Goal: Information Seeking & Learning: Learn about a topic

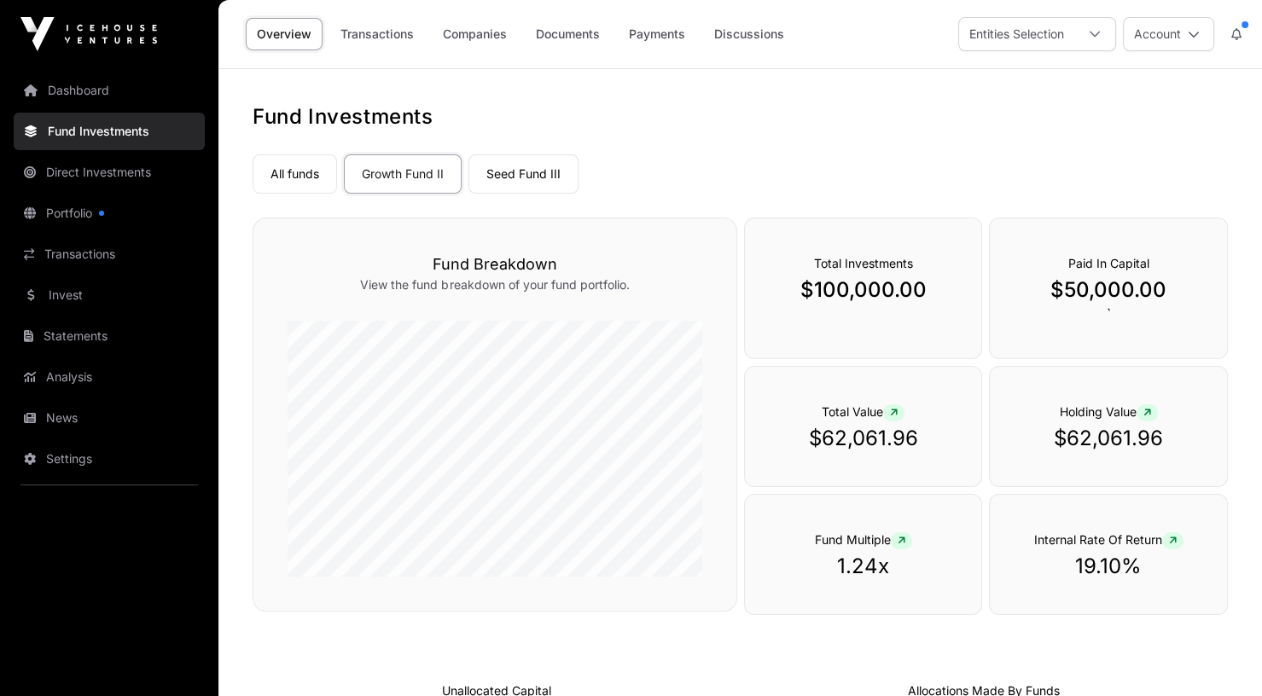
scroll to position [428, 0]
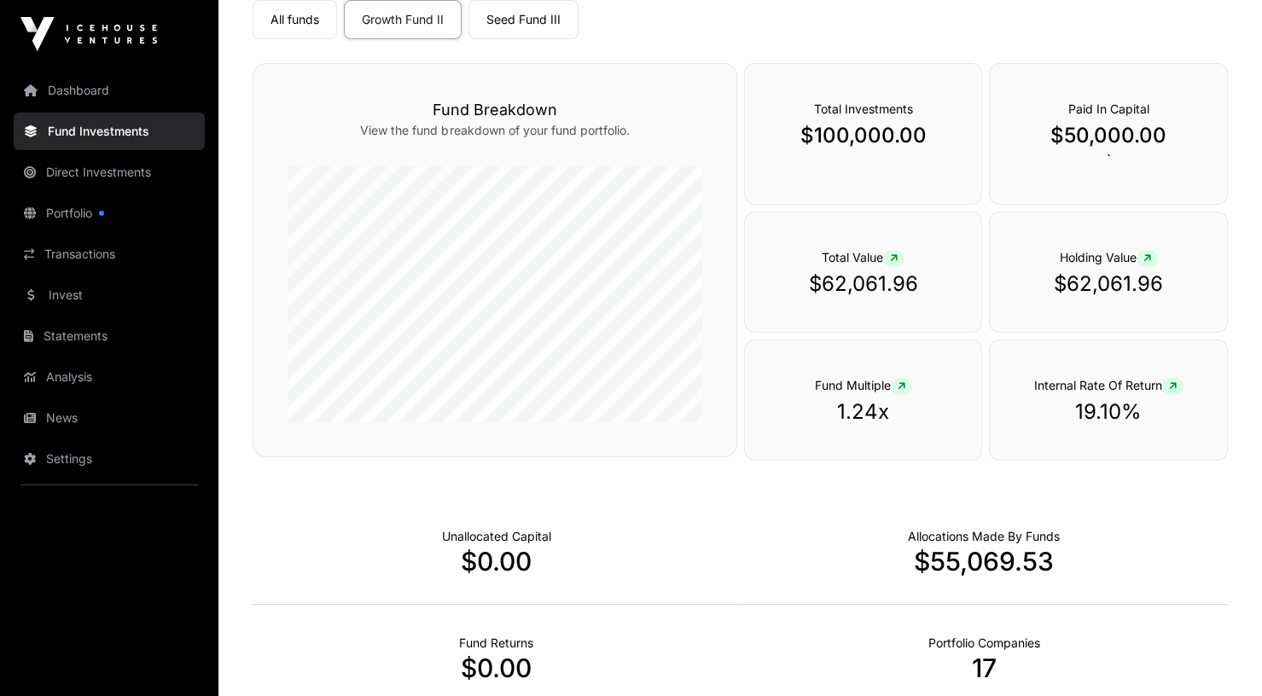
scroll to position [101, 0]
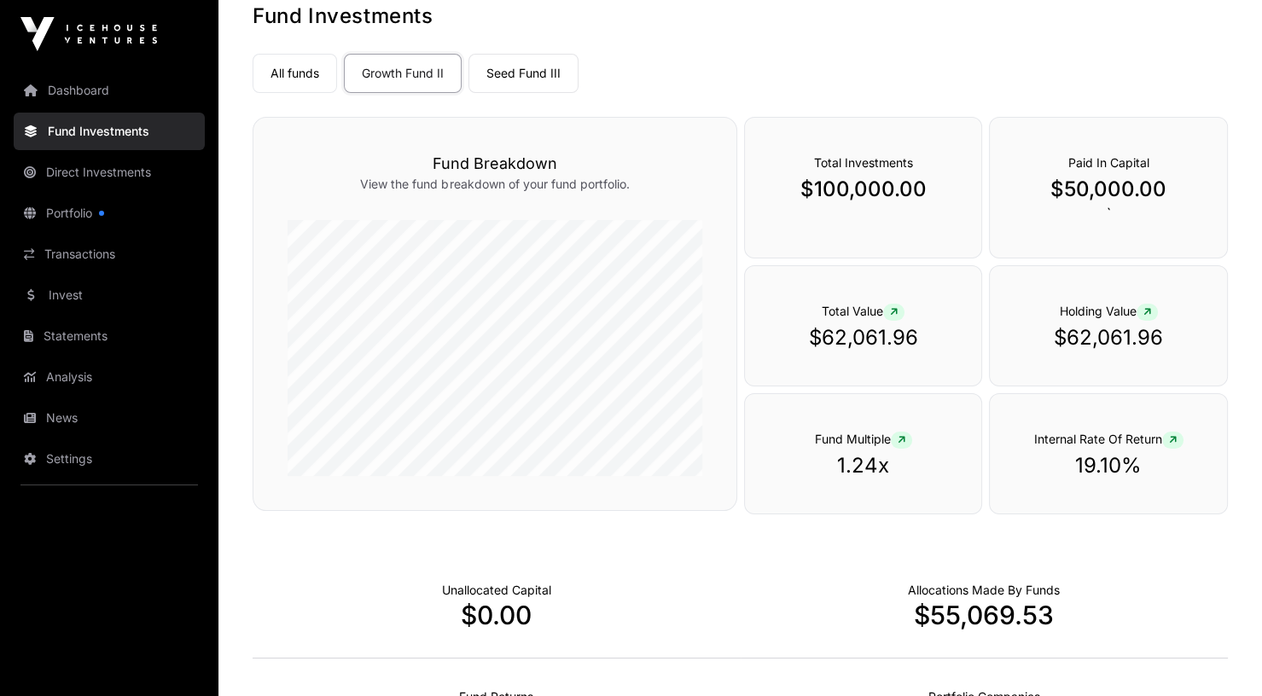
click at [98, 210] on link "Portfolio" at bounding box center [109, 213] width 191 height 38
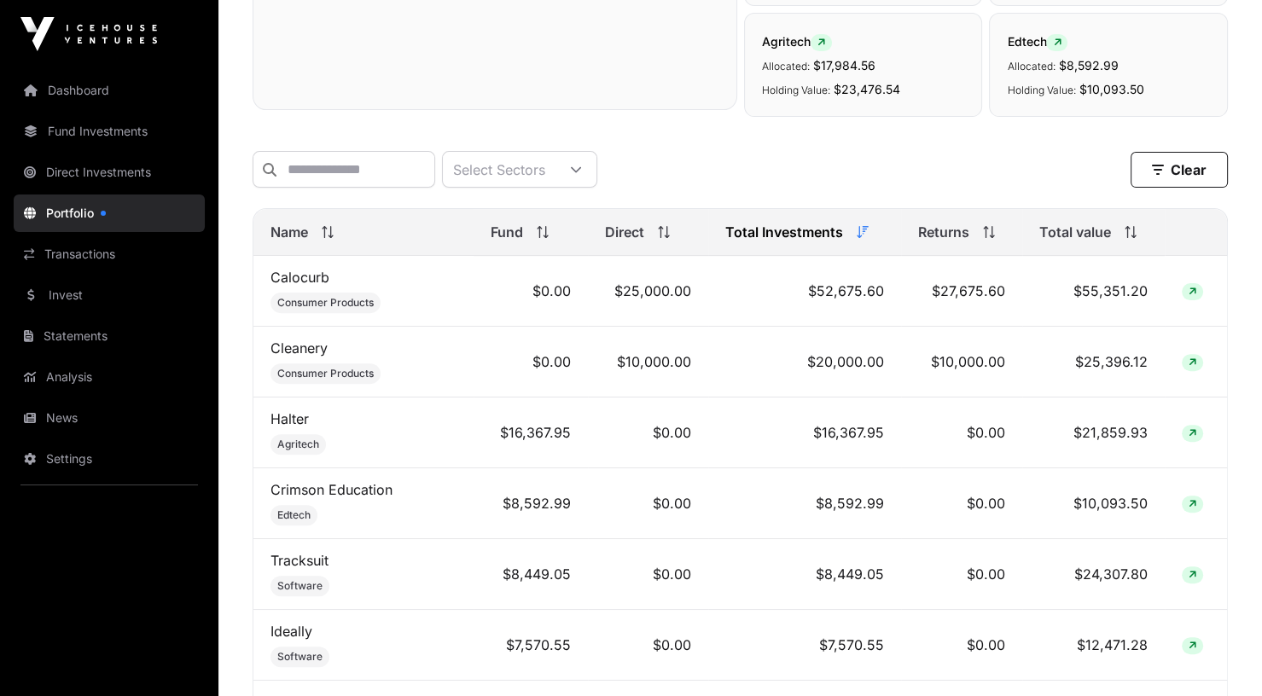
scroll to position [571, 0]
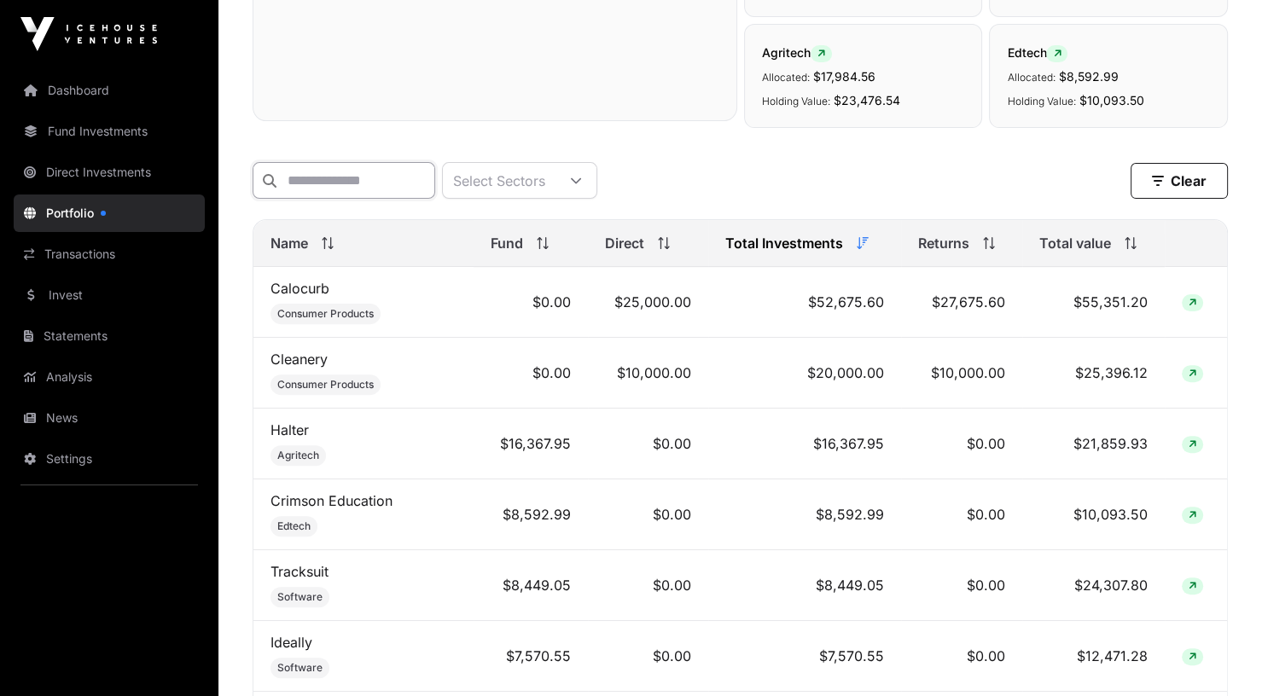
click at [316, 189] on input "text" at bounding box center [343, 180] width 183 height 37
type input "*"
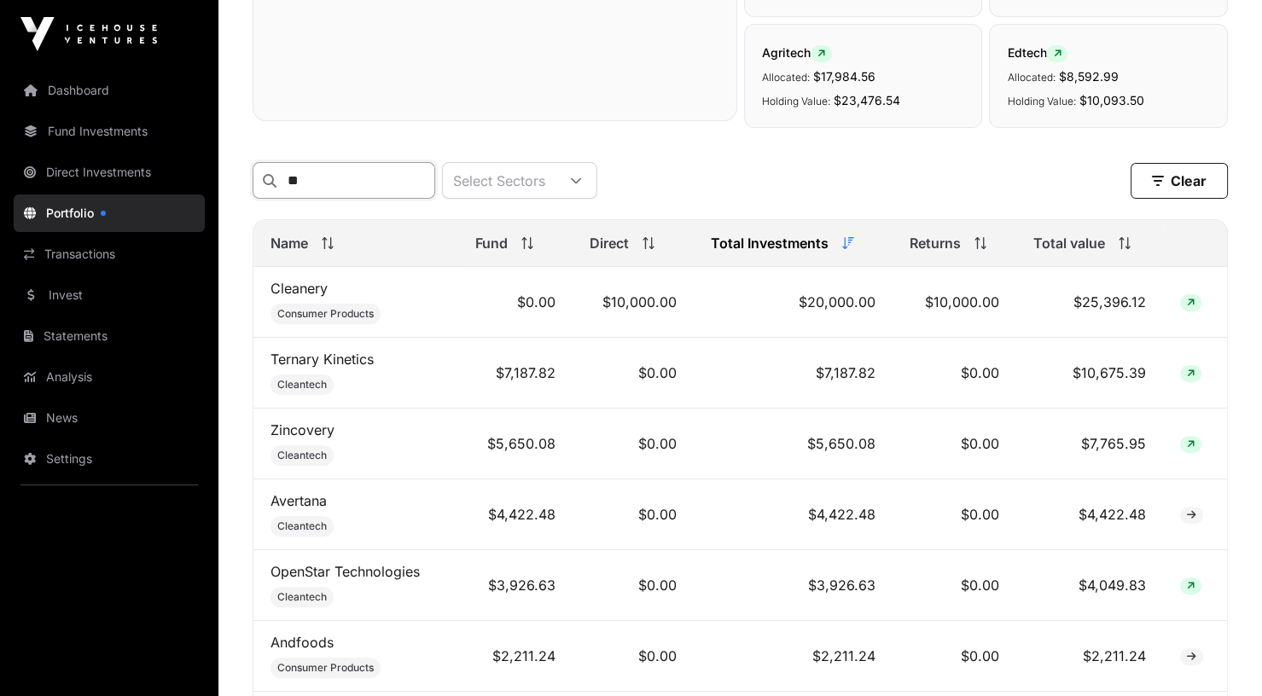
click at [325, 185] on input "**" at bounding box center [343, 180] width 183 height 37
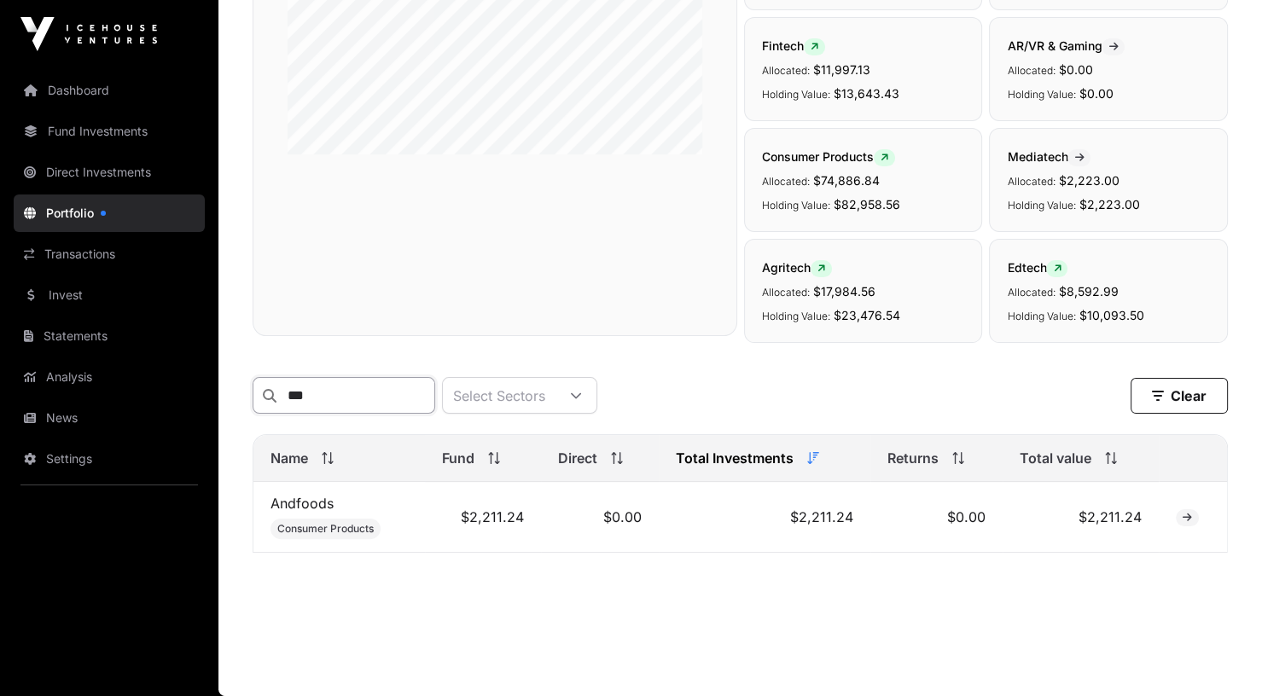
scroll to position [381, 0]
type input "***"
click at [313, 496] on link "Andfoods" at bounding box center [301, 503] width 63 height 17
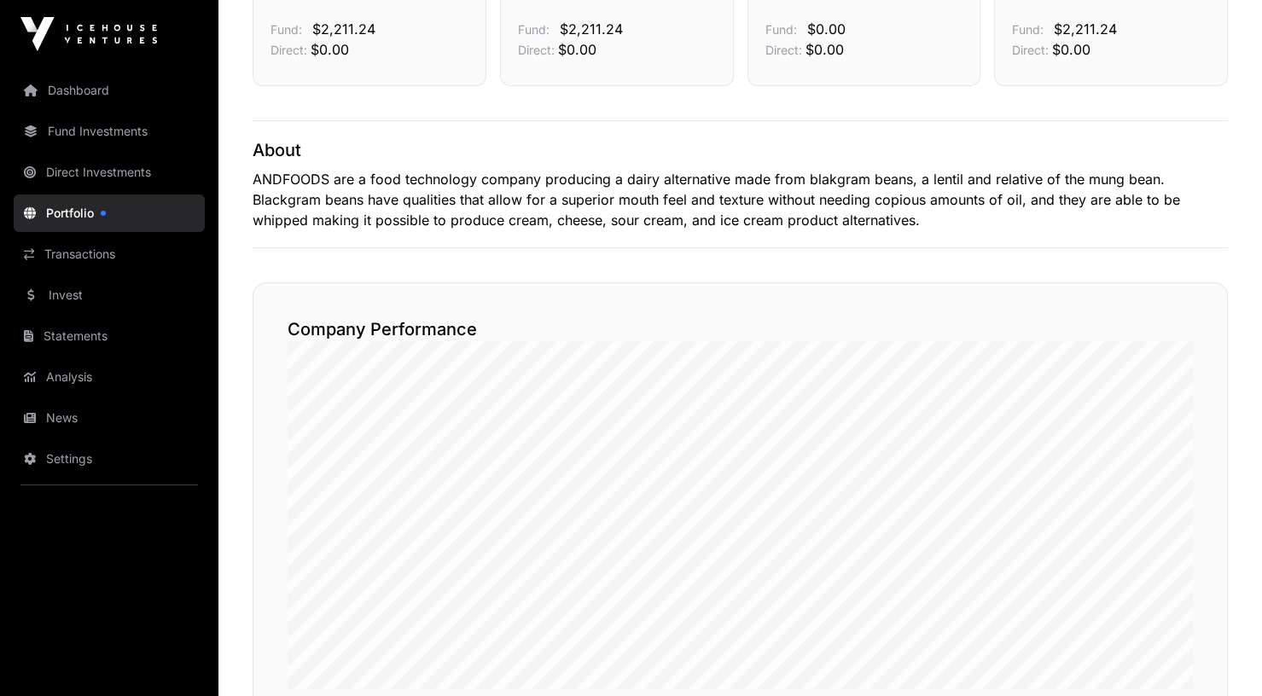
scroll to position [564, 0]
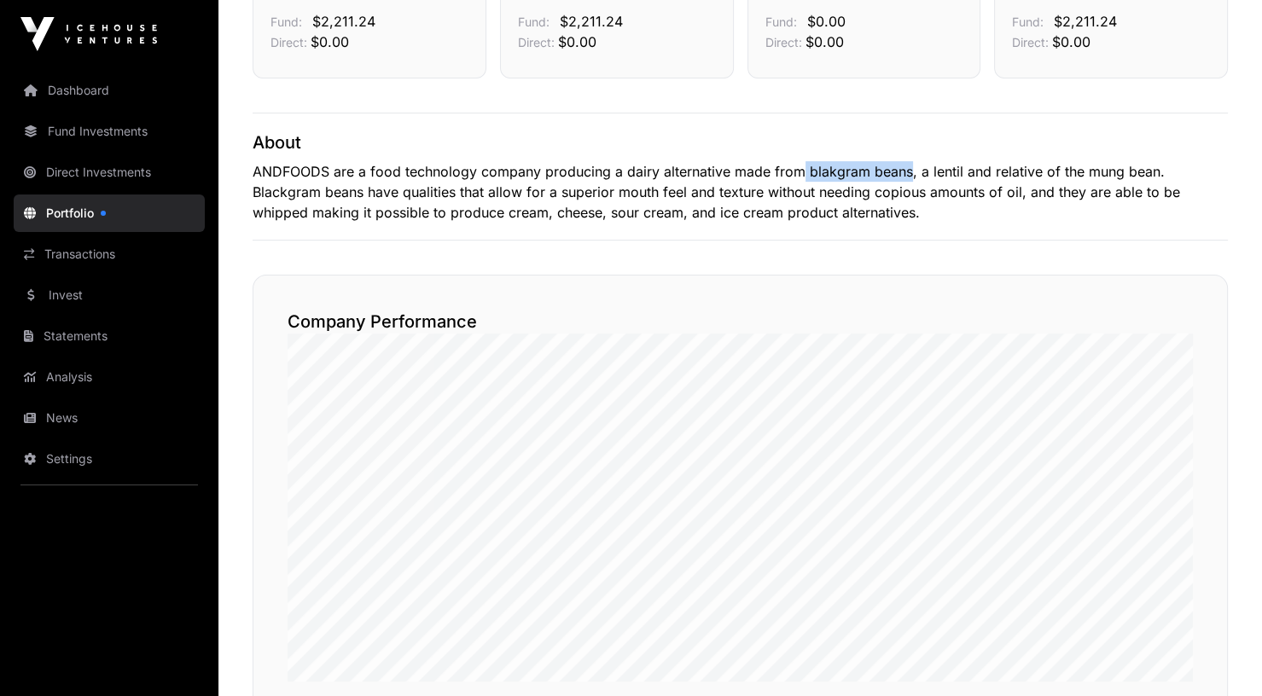
drag, startPoint x: 802, startPoint y: 175, endPoint x: 908, endPoint y: 170, distance: 106.7
click at [908, 170] on p "ANDFOODS are a food technology company producing a dairy alternative made from …" at bounding box center [739, 191] width 975 height 61
click at [1018, 149] on span "翻译" at bounding box center [1025, 148] width 24 height 14
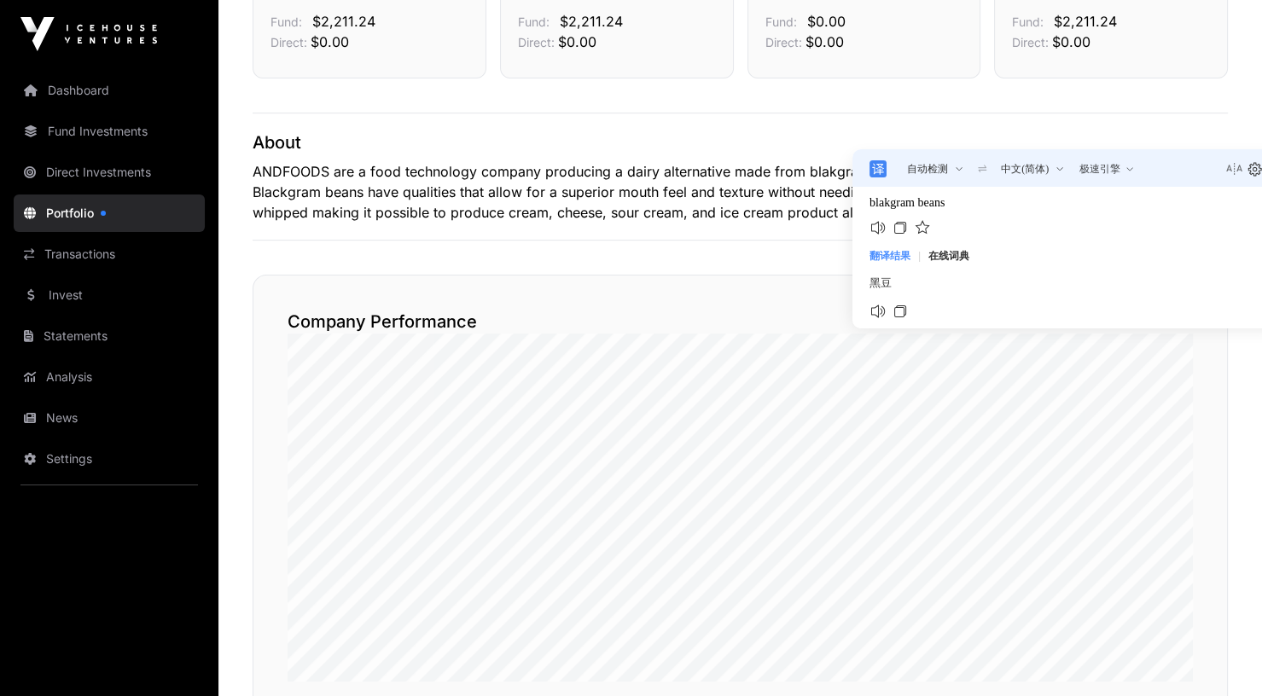
click at [752, 214] on p "ANDFOODS are a food technology company producing a dairy alternative made from …" at bounding box center [739, 191] width 975 height 61
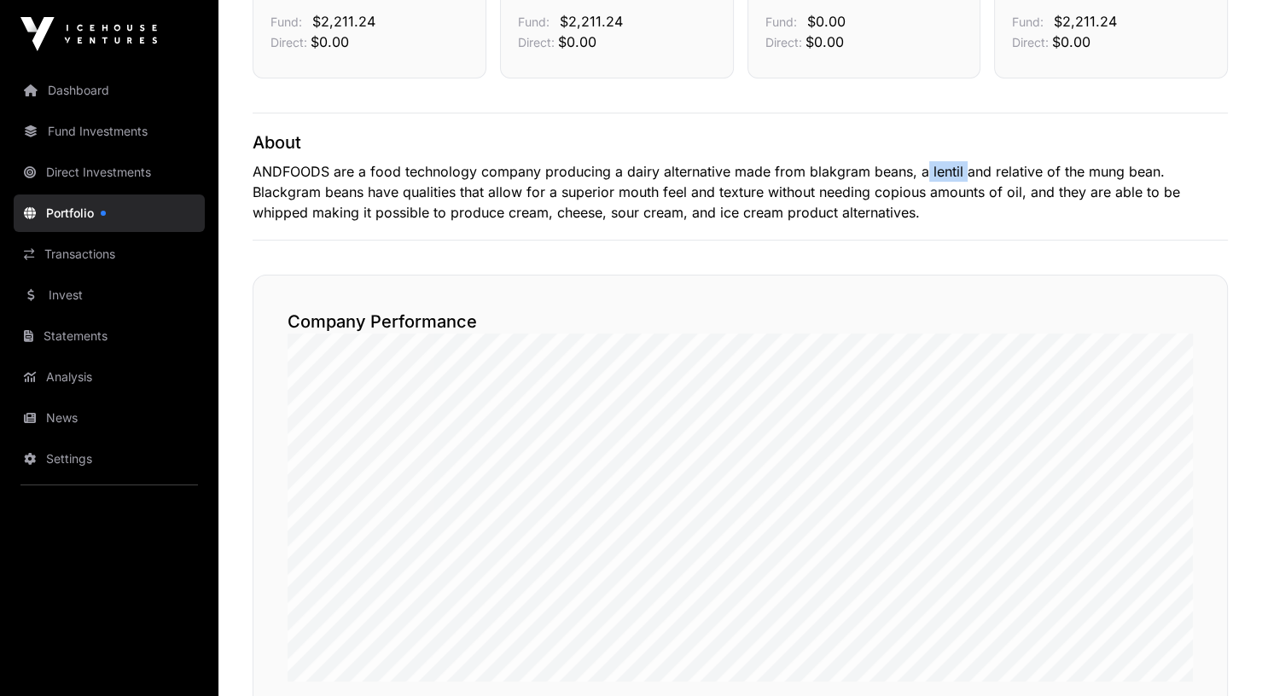
drag, startPoint x: 922, startPoint y: 172, endPoint x: 958, endPoint y: 171, distance: 35.8
click at [958, 171] on p "ANDFOODS are a food technology company producing a dairy alternative made from …" at bounding box center [739, 191] width 975 height 61
click at [1076, 155] on span "翻译" at bounding box center [1079, 149] width 24 height 14
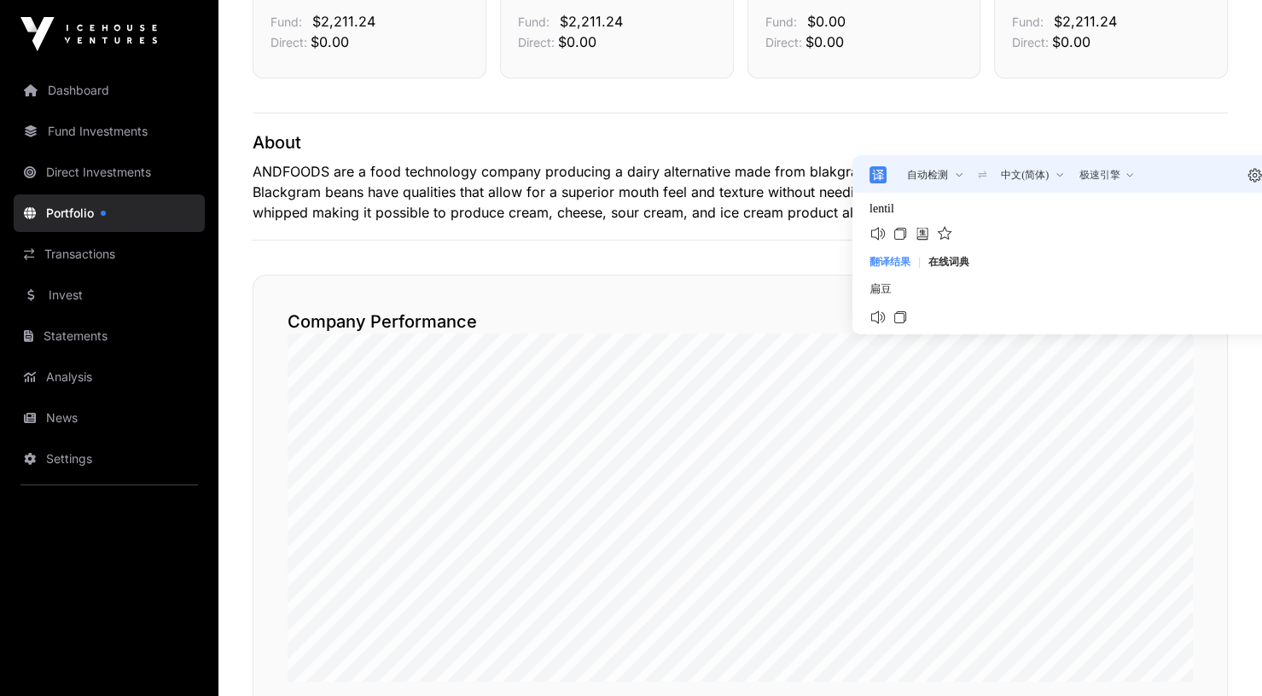
click at [766, 213] on p "ANDFOODS are a food technology company producing a dairy alternative made from …" at bounding box center [739, 191] width 975 height 61
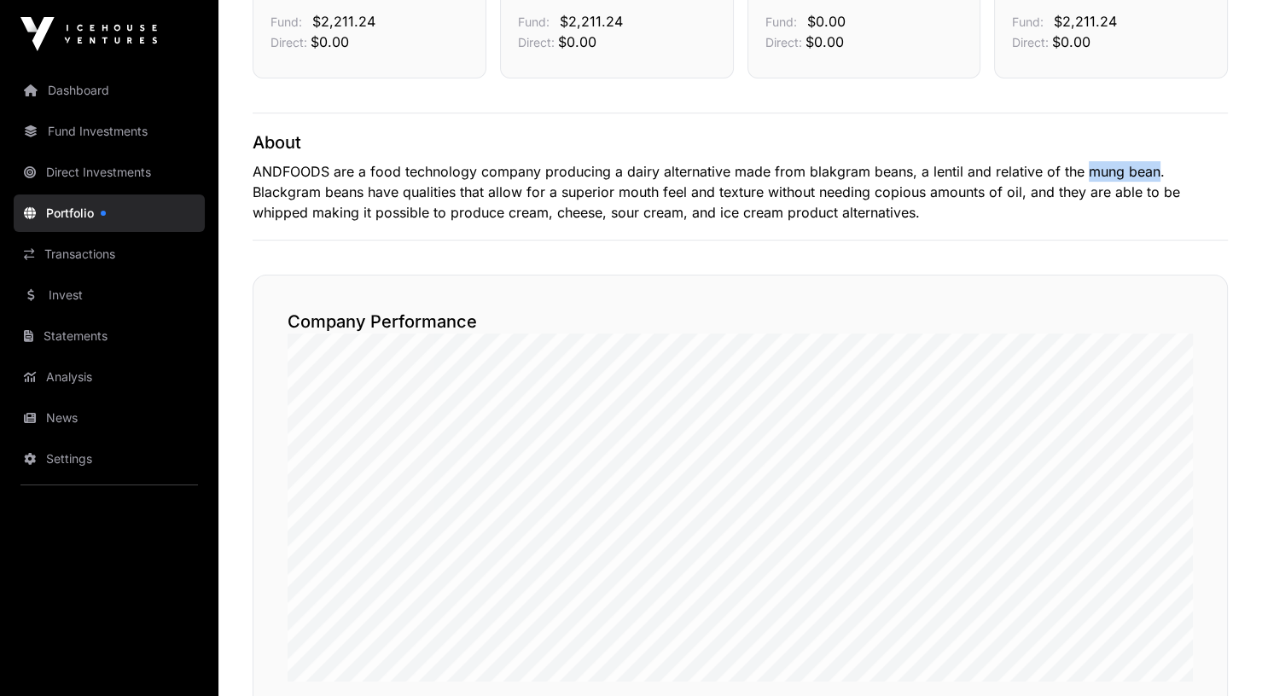
drag, startPoint x: 1082, startPoint y: 168, endPoint x: 1152, endPoint y: 163, distance: 71.0
click at [1152, 163] on p "ANDFOODS are a food technology company producing a dairy alternative made from …" at bounding box center [739, 191] width 975 height 61
click at [1241, 141] on span "翻译" at bounding box center [1234, 141] width 24 height 14
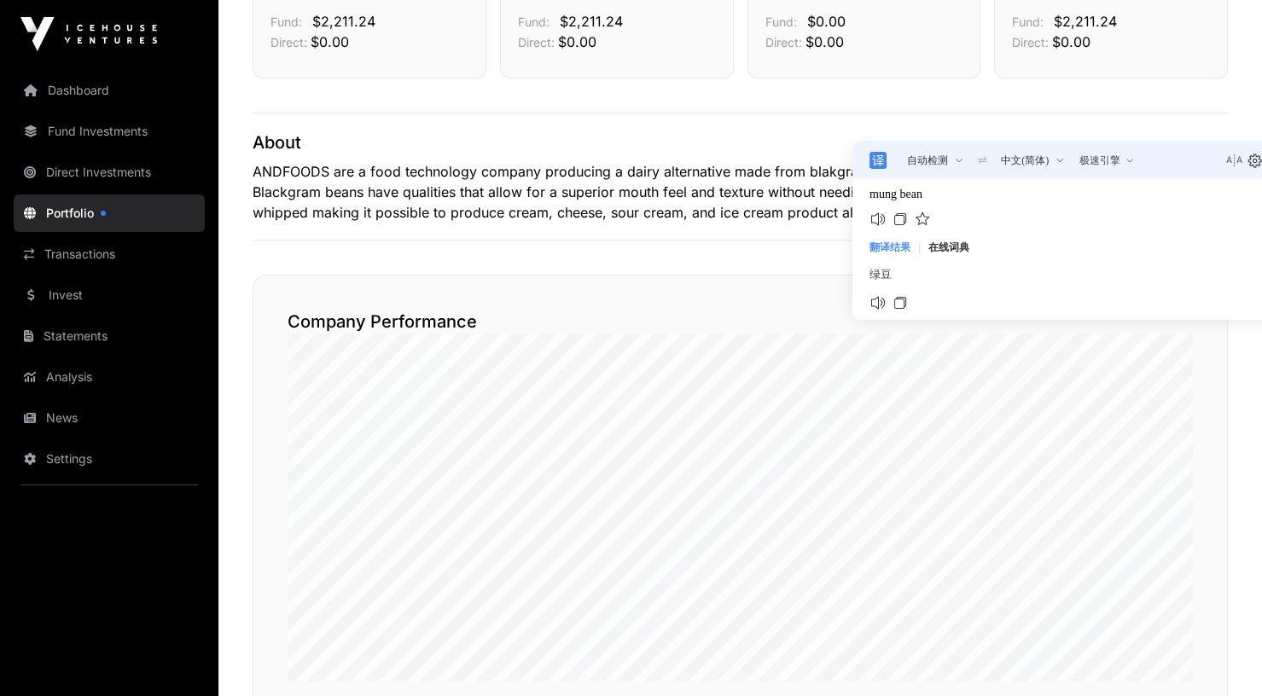
click at [715, 218] on p "ANDFOODS are a food technology company producing a dairy alternative made from …" at bounding box center [739, 191] width 975 height 61
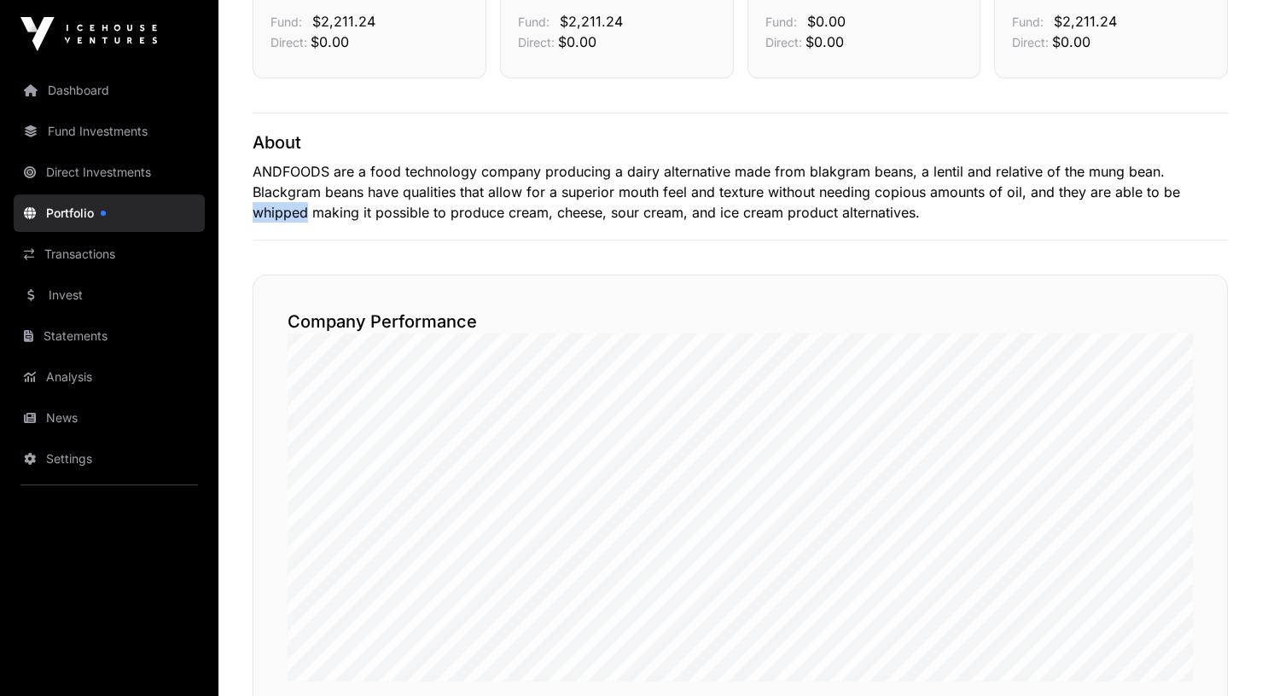
drag, startPoint x: 251, startPoint y: 212, endPoint x: 307, endPoint y: 211, distance: 56.3
click at [307, 211] on div "Performance Total Invested $ 2,211.24 Fund: $2,211.24 Direct: $0.00 Holding Val…" at bounding box center [739, 581] width 1043 height 1367
click at [417, 186] on span "翻译" at bounding box center [427, 189] width 24 height 14
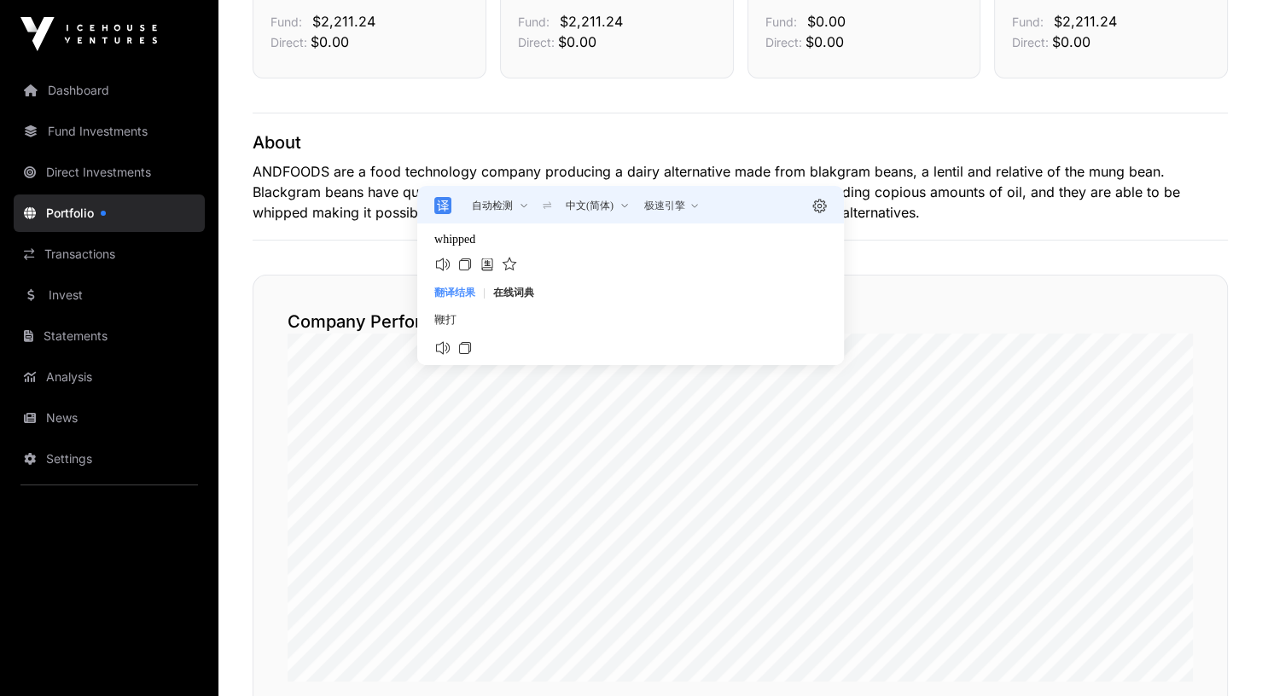
click at [1008, 197] on p "ANDFOODS are a food technology company producing a dairy alternative made from …" at bounding box center [739, 191] width 975 height 61
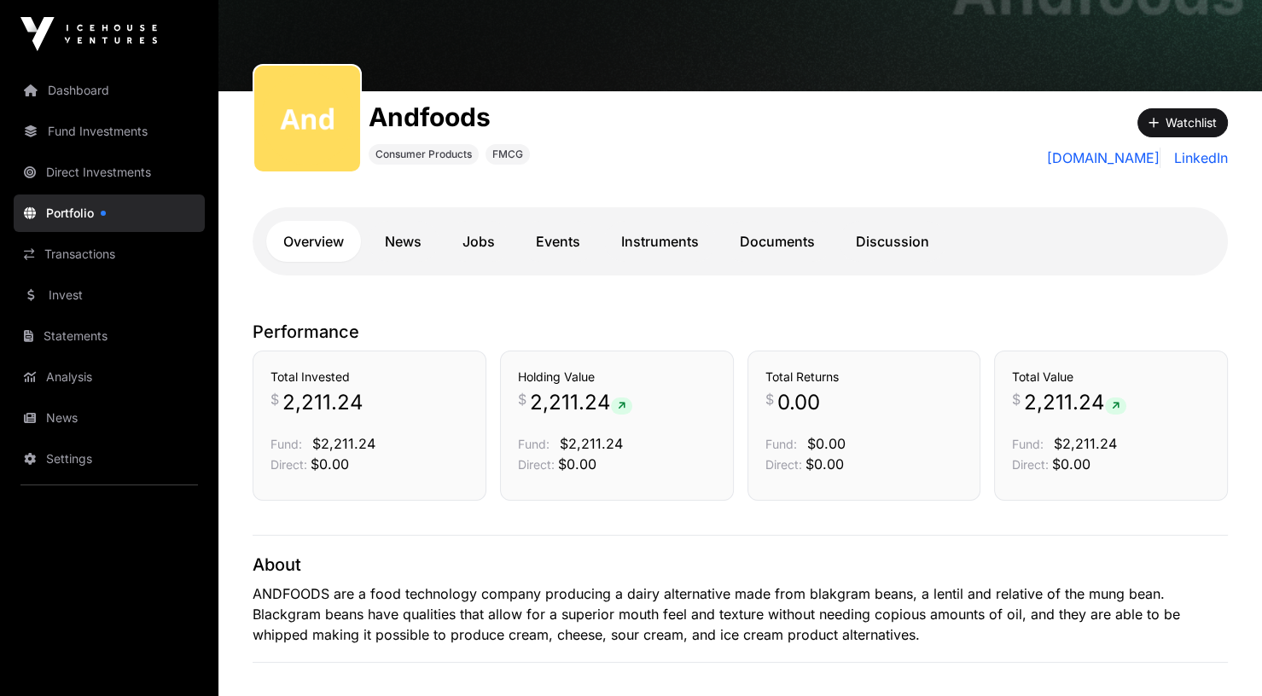
scroll to position [0, 0]
